Goal: Find specific page/section: Locate a particular part of the current website

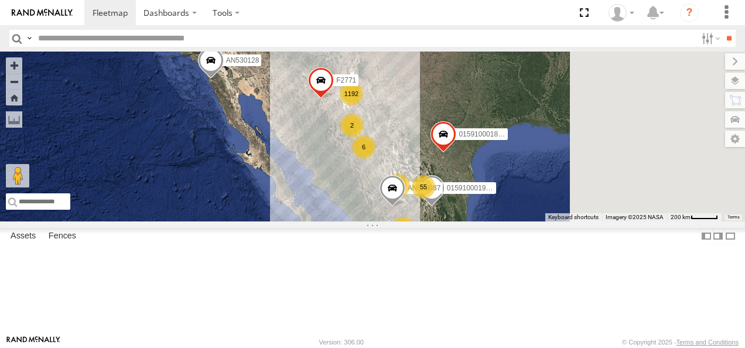
drag, startPoint x: 515, startPoint y: 200, endPoint x: 484, endPoint y: 238, distance: 49.1
click at [487, 221] on div "1192 015910001975823 AN530087 8 55 4 11 3 6 3 2 AN530128 015910001811580 F2771" at bounding box center [372, 137] width 745 height 170
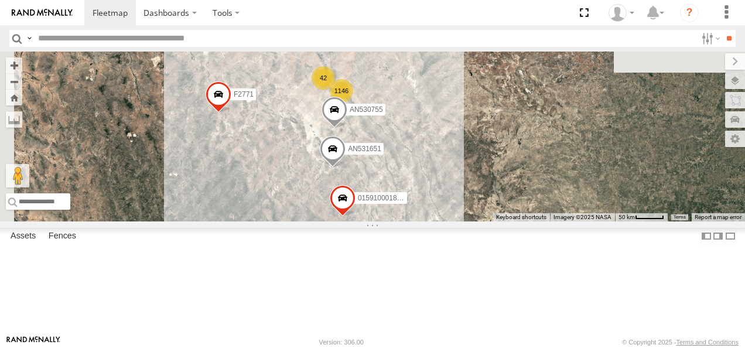
drag, startPoint x: 474, startPoint y: 149, endPoint x: 515, endPoint y: 300, distance: 156.4
click at [515, 221] on div "015910001975823 AN530087 AN530128 015910001811580 F2771 015910001845018 AN53165…" at bounding box center [372, 137] width 745 height 170
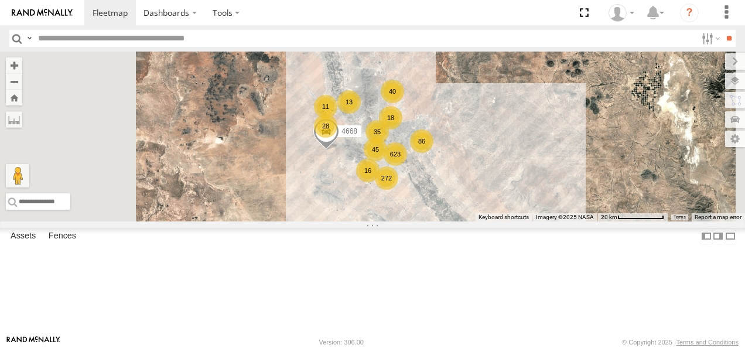
drag, startPoint x: 516, startPoint y: 185, endPoint x: 527, endPoint y: 276, distance: 91.5
click at [527, 221] on div "015910001975823 AN530087 AN530128 015910001811580 F2771 015910001845018 AN53165…" at bounding box center [372, 137] width 745 height 170
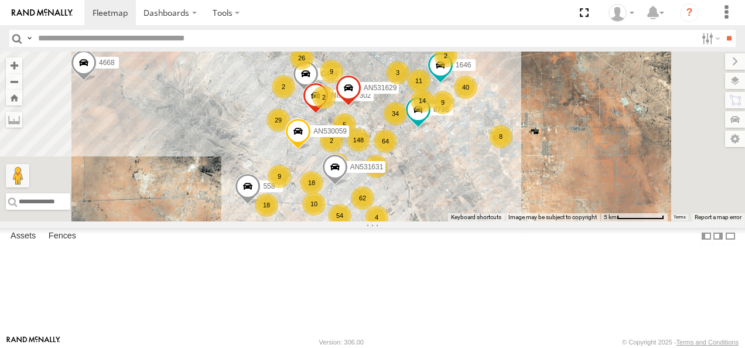
drag, startPoint x: 548, startPoint y: 209, endPoint x: 551, endPoint y: 252, distance: 43.4
click at [551, 221] on div "015910001975823 AN530087 AN530128 015910001811580 F2771 015910001845018 AN53165…" at bounding box center [372, 137] width 745 height 170
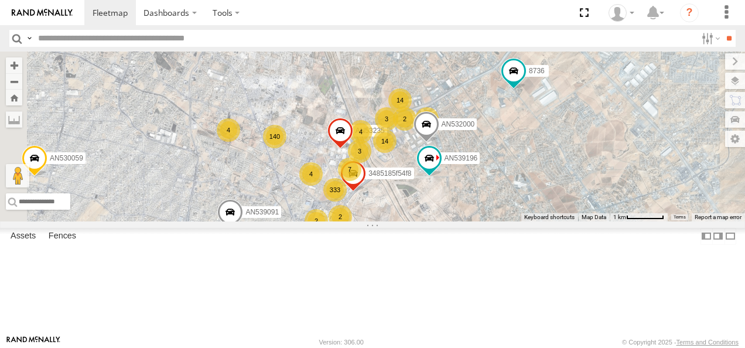
drag, startPoint x: 481, startPoint y: 163, endPoint x: 559, endPoint y: 280, distance: 141.0
click at [559, 221] on div "015910001975823 AN530087 AN530128 015910001811580 F2771 015910001845018 AN53165…" at bounding box center [372, 137] width 745 height 170
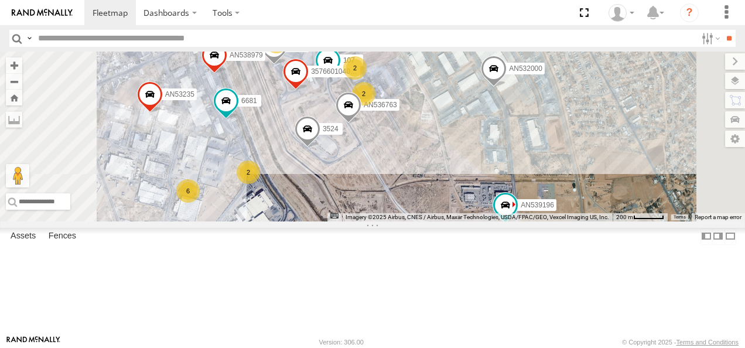
drag, startPoint x: 496, startPoint y: 150, endPoint x: 537, endPoint y: 224, distance: 84.9
click at [537, 221] on div "015910001975823 AN530087 AN530128 015910001811580 F2771 015910001845018 AN53165…" at bounding box center [372, 137] width 745 height 170
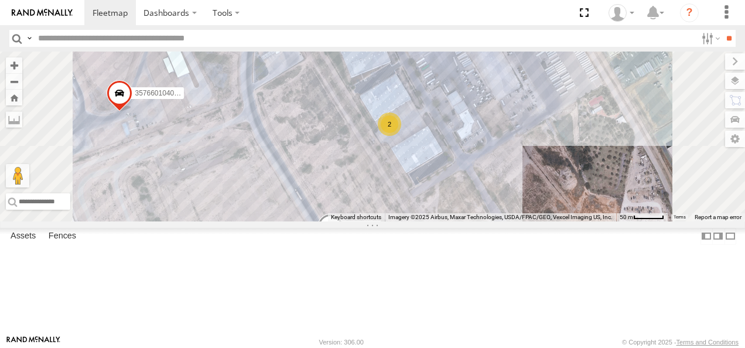
drag, startPoint x: 503, startPoint y: 162, endPoint x: 501, endPoint y: 217, distance: 55.1
click at [501, 217] on div "015910001975823 AN530087 AN530128 015910001811580 F2771 015910001845018 AN53165…" at bounding box center [372, 137] width 745 height 170
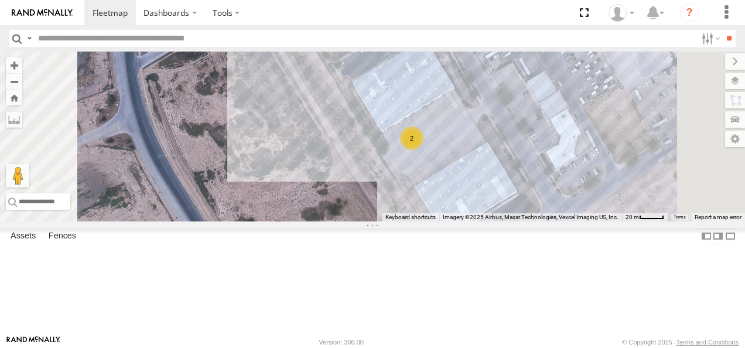
drag, startPoint x: 484, startPoint y: 182, endPoint x: 514, endPoint y: 275, distance: 98.5
click at [514, 221] on div "015910001975823 AN530087 AN530128 015910001811580 F2771 015910001845018 AN53165…" at bounding box center [372, 137] width 745 height 170
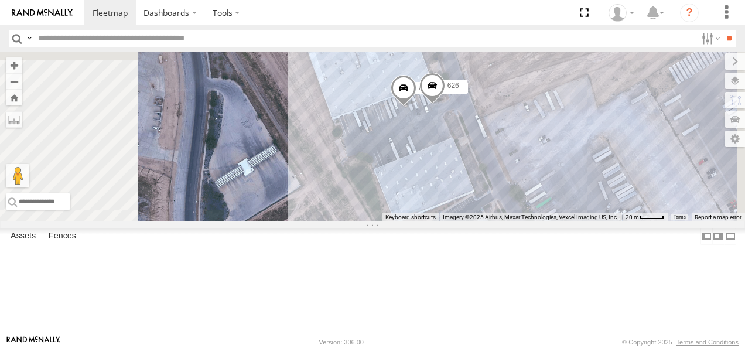
drag, startPoint x: 526, startPoint y: 199, endPoint x: 542, endPoint y: 245, distance: 49.1
click at [542, 221] on div "015910001975823 AN530087 AN530128 015910001811580 F2771 015910001845018 AN53165…" at bounding box center [372, 137] width 745 height 170
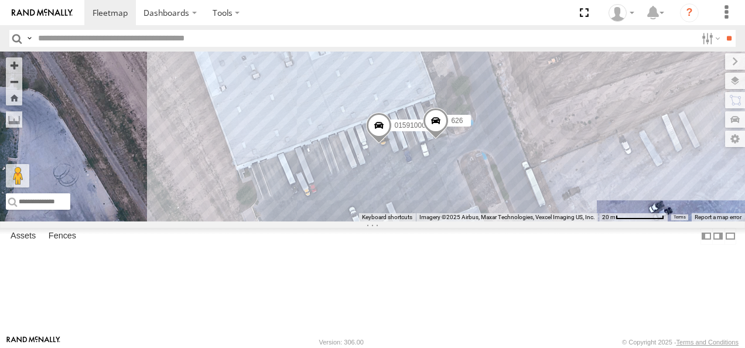
drag, startPoint x: 553, startPoint y: 186, endPoint x: 544, endPoint y: 254, distance: 68.6
click at [544, 221] on div "015910001975823 AN530087 AN530128 015910001811580 F2771 015910001845018 AN53165…" at bounding box center [372, 137] width 745 height 170
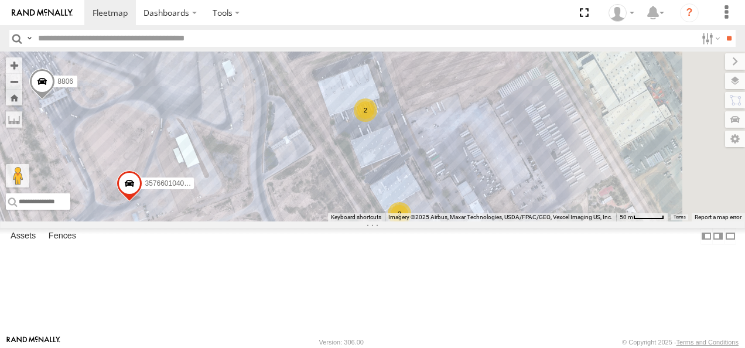
drag, startPoint x: 541, startPoint y: 177, endPoint x: 482, endPoint y: 155, distance: 63.2
click at [482, 155] on div "107 AN539290 357660104096649 AN536034 AN536763 6681 AN53224 AN539247 8806 AN538…" at bounding box center [372, 137] width 745 height 170
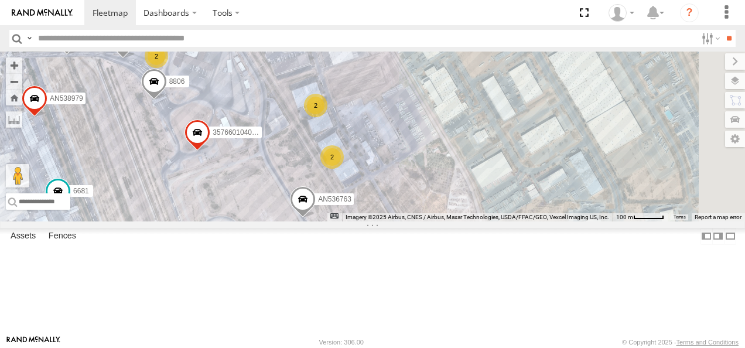
drag, startPoint x: 514, startPoint y: 196, endPoint x: 456, endPoint y: 180, distance: 60.7
click at [456, 180] on div "107 AN539290 357660104096649 AN536034 AN536763 7323 6681 AN53224 AN539247 8806 …" at bounding box center [372, 137] width 745 height 170
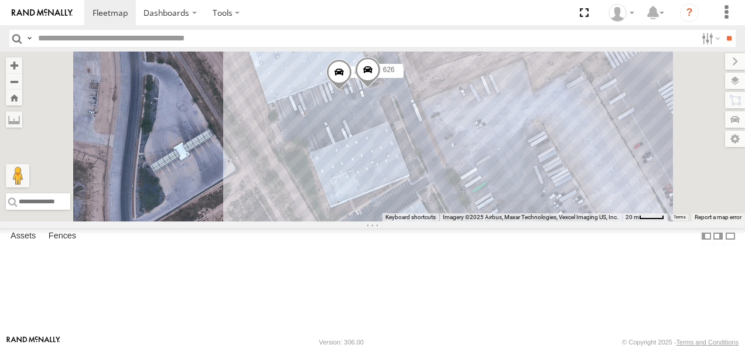
drag, startPoint x: 466, startPoint y: 173, endPoint x: 471, endPoint y: 240, distance: 66.4
click at [471, 221] on div "107 AN539290 357660104096649 AN536034 AN536763 7323 6681 AN53224 AN539247 8806 …" at bounding box center [372, 137] width 745 height 170
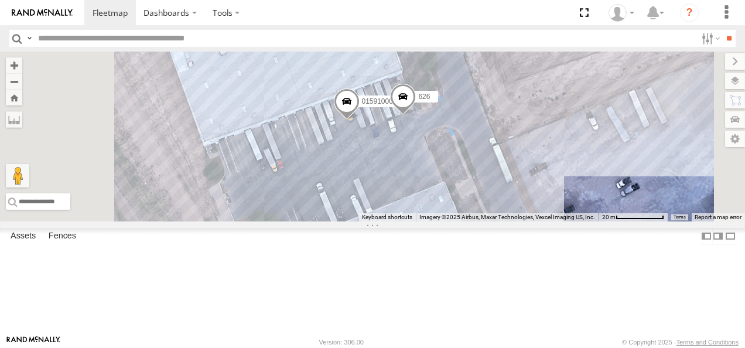
drag, startPoint x: 471, startPoint y: 144, endPoint x: 477, endPoint y: 226, distance: 81.6
click at [477, 221] on div "107 AN539290 357660104096649 AN536034 AN536763 7323 6681 AN53224 AN539247 8806 …" at bounding box center [372, 137] width 745 height 170
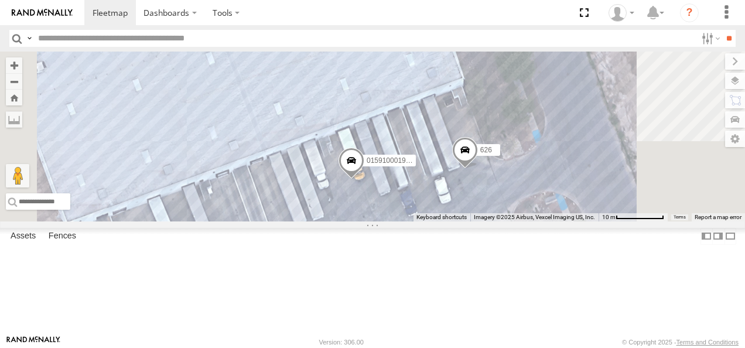
drag, startPoint x: 499, startPoint y: 175, endPoint x: 492, endPoint y: 231, distance: 57.3
click at [493, 221] on div "107 AN539290 357660104096649 AN536034 AN536763 7323 6681 AN53224 AN539247 8806 …" at bounding box center [372, 137] width 745 height 170
